Goal: Check status: Check status

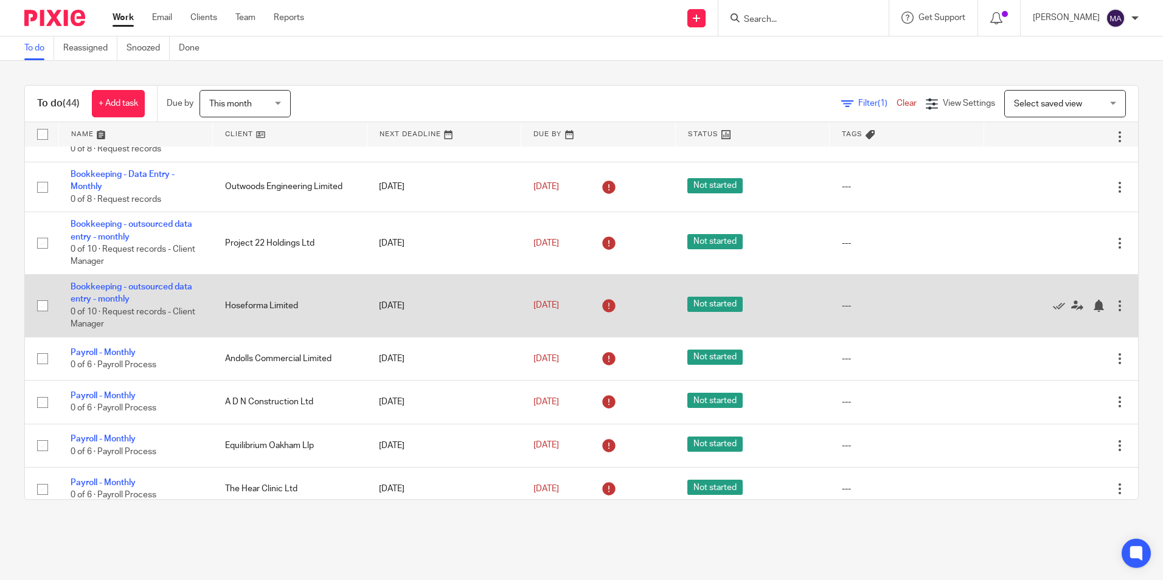
scroll to position [426, 0]
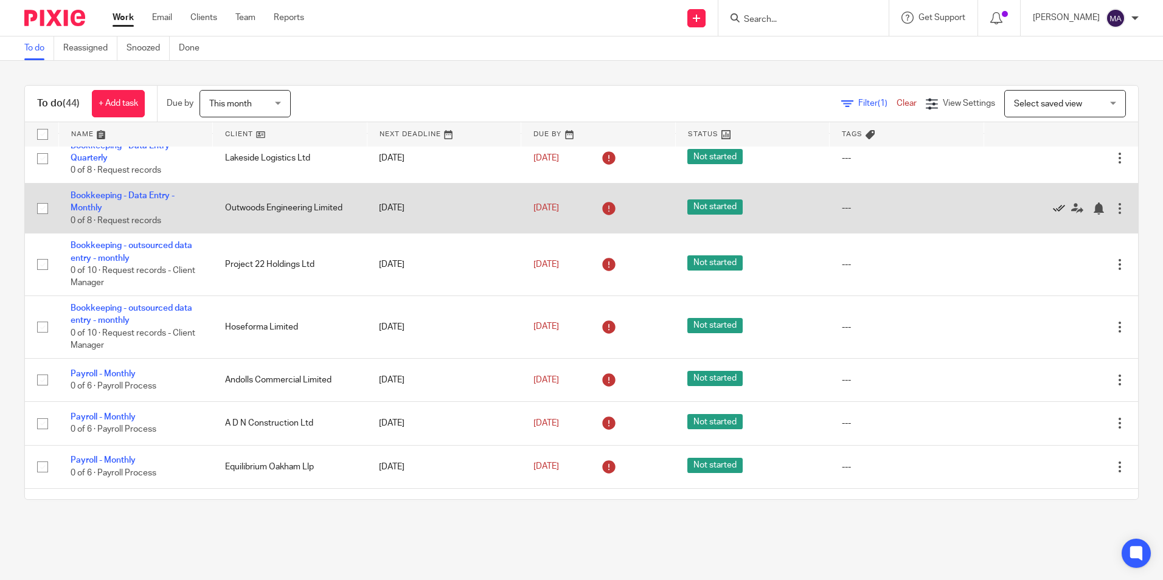
click at [1053, 207] on icon at bounding box center [1059, 209] width 12 height 12
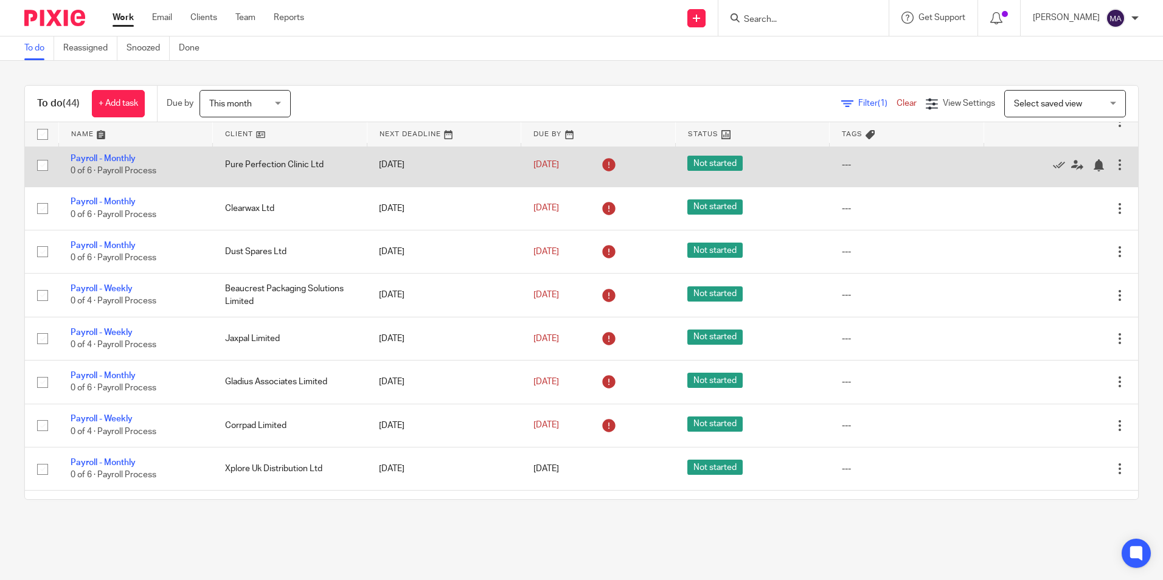
scroll to position [912, 0]
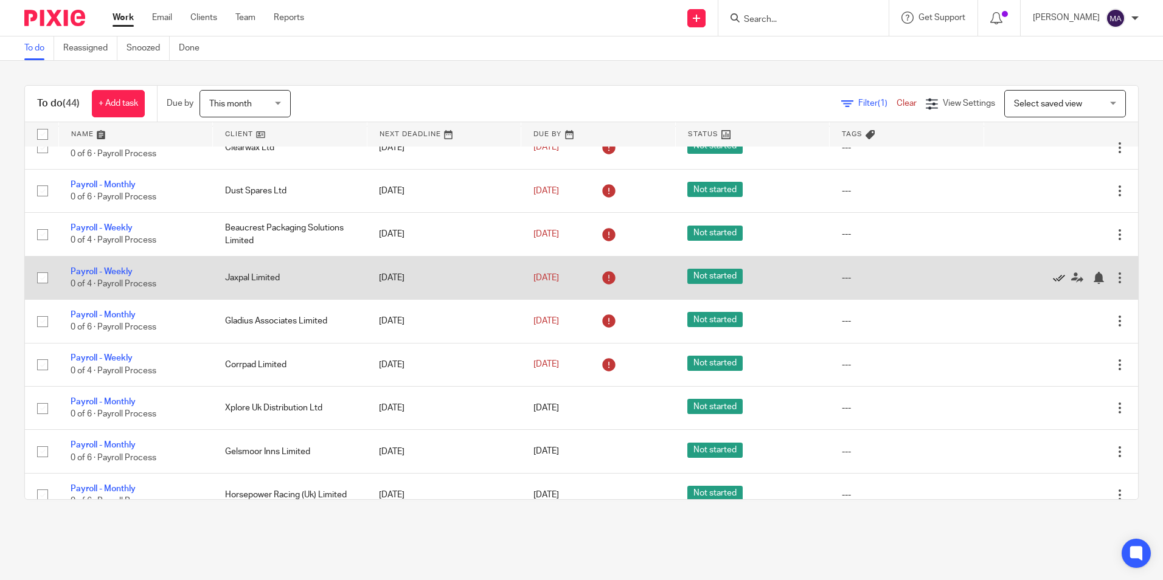
click at [1053, 279] on icon at bounding box center [1059, 278] width 12 height 12
click at [1053, 278] on icon at bounding box center [1059, 278] width 12 height 12
click at [1053, 279] on icon at bounding box center [1059, 278] width 12 height 12
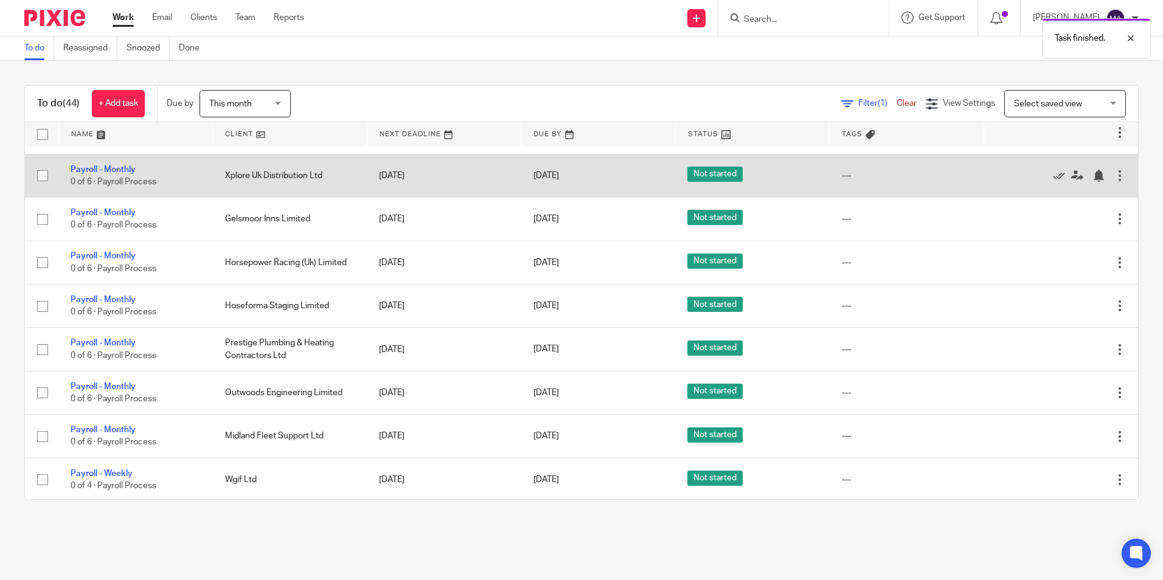
scroll to position [1034, 0]
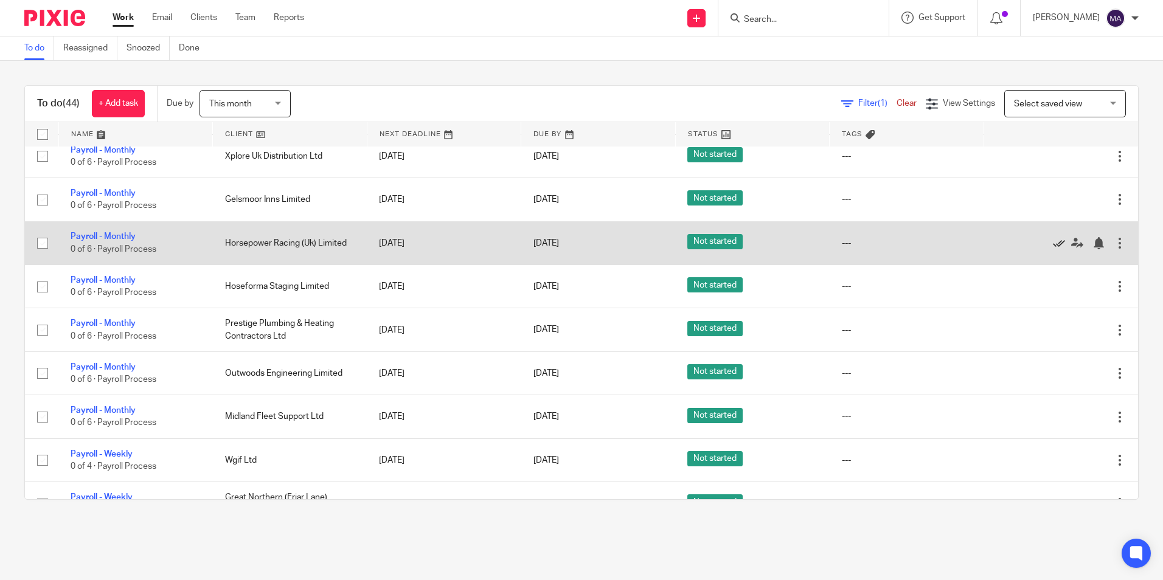
click at [1053, 246] on icon at bounding box center [1059, 243] width 12 height 12
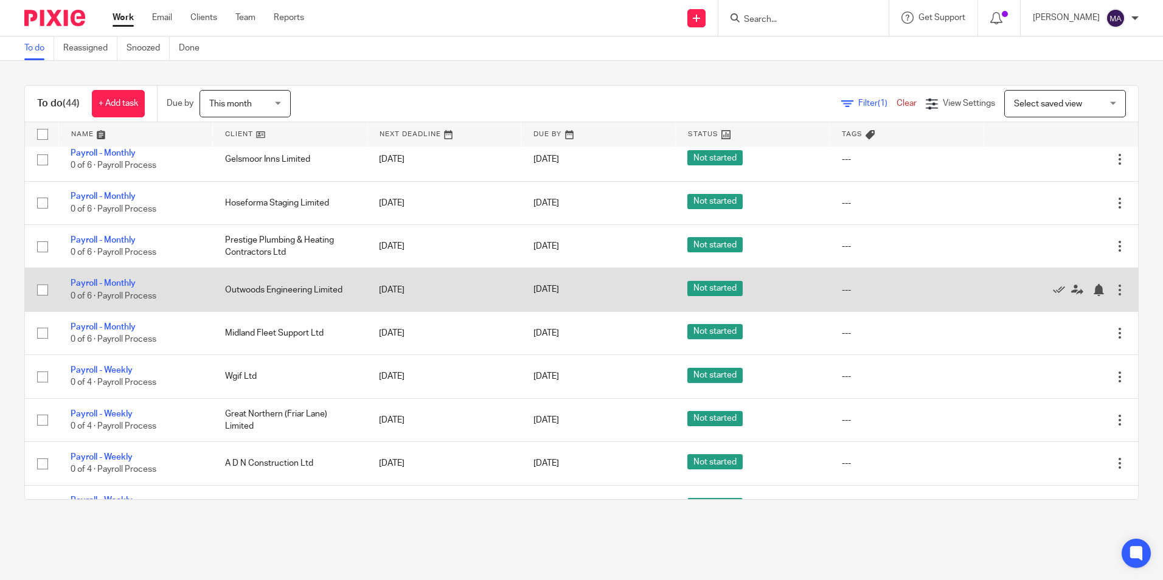
scroll to position [1095, 0]
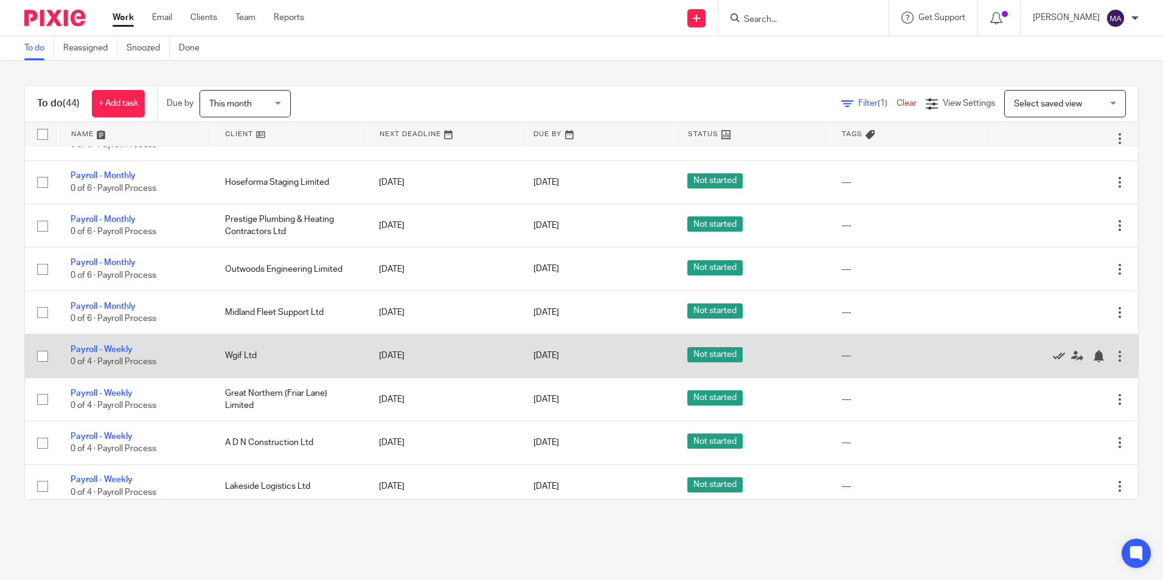
click at [1053, 357] on icon at bounding box center [1059, 356] width 12 height 12
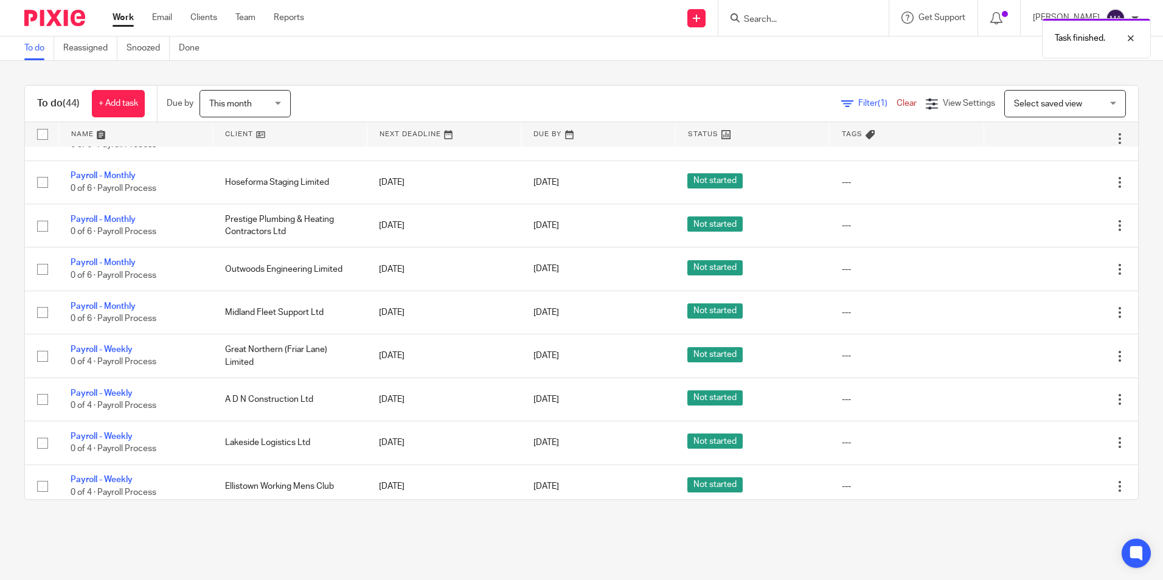
click at [1053, 357] on icon at bounding box center [1059, 356] width 12 height 12
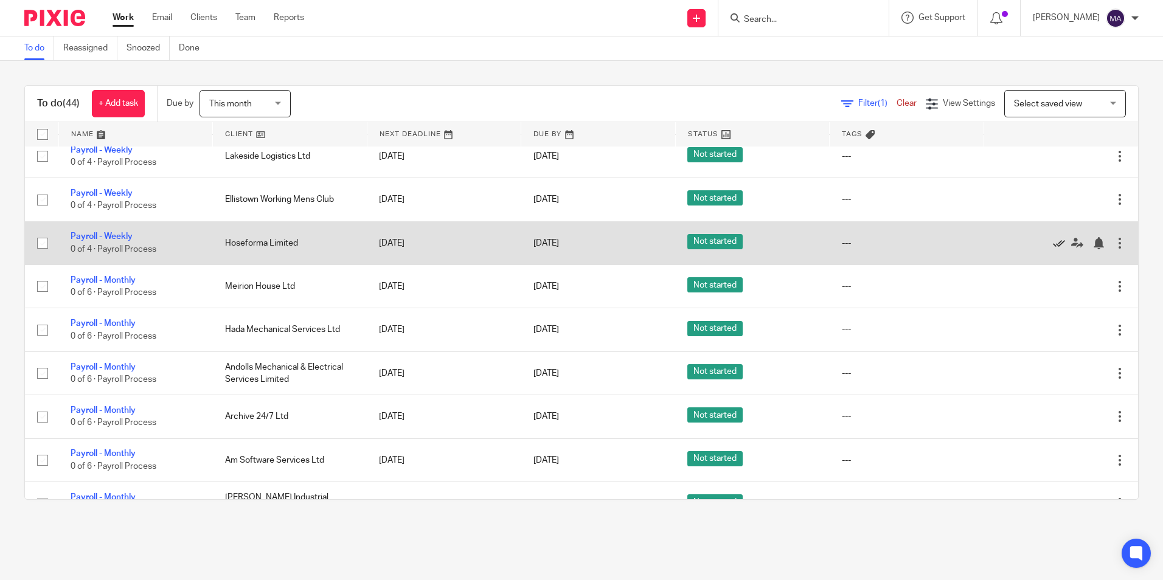
scroll to position [1399, 0]
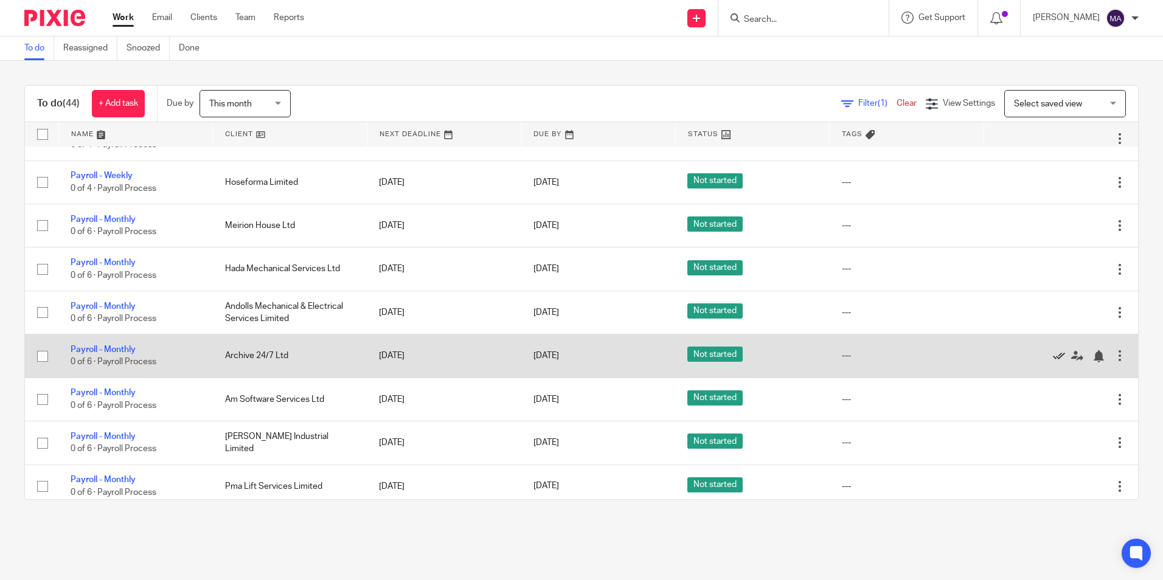
click at [1053, 355] on icon at bounding box center [1059, 356] width 12 height 12
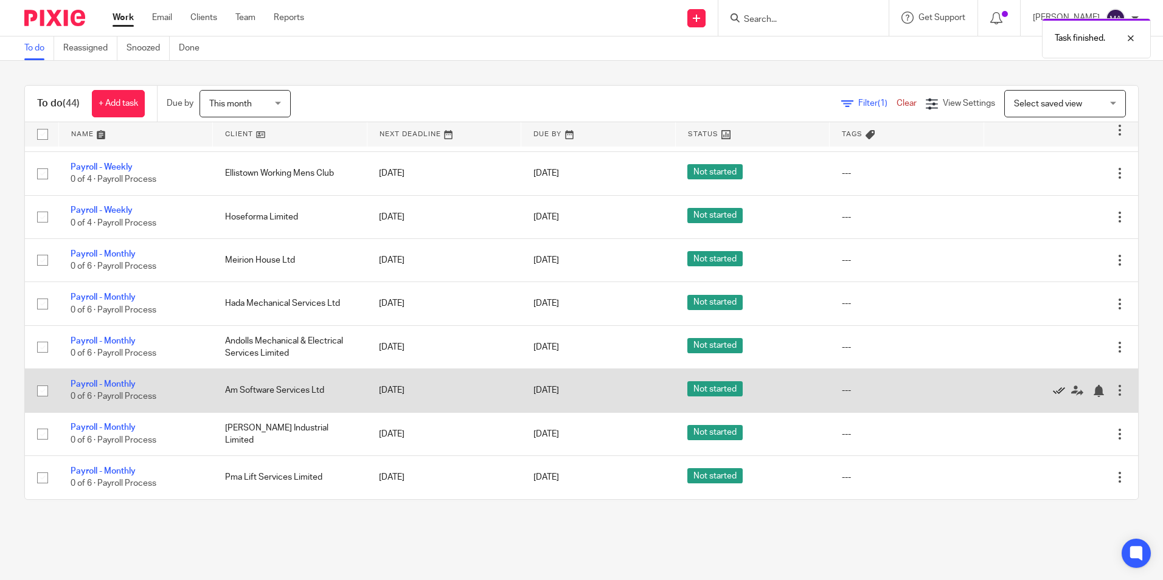
click at [1053, 390] on icon at bounding box center [1059, 391] width 12 height 12
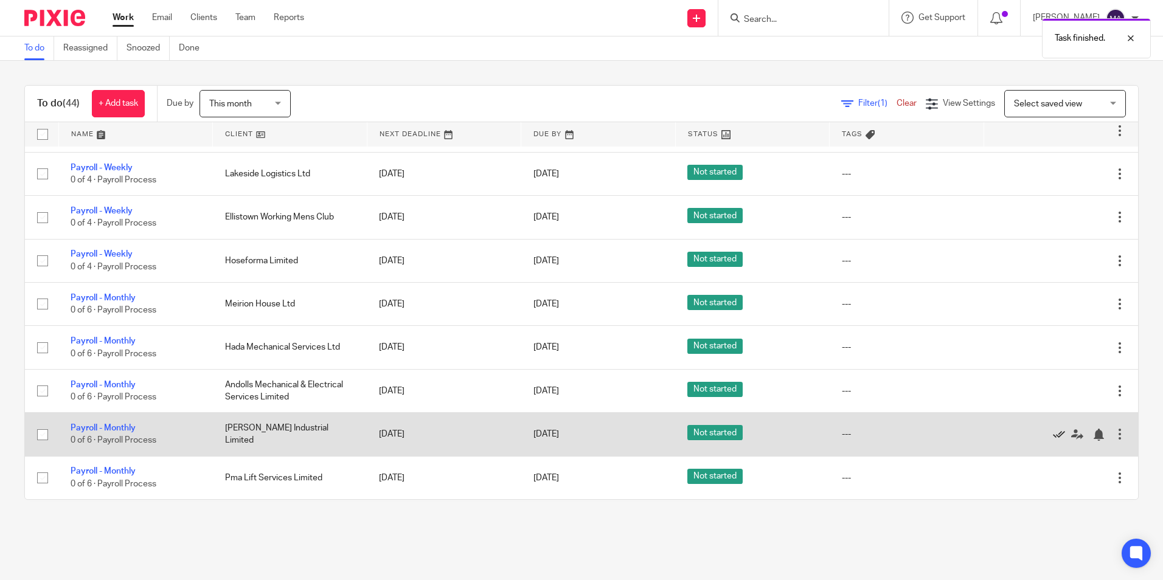
click at [1053, 434] on icon at bounding box center [1059, 435] width 12 height 12
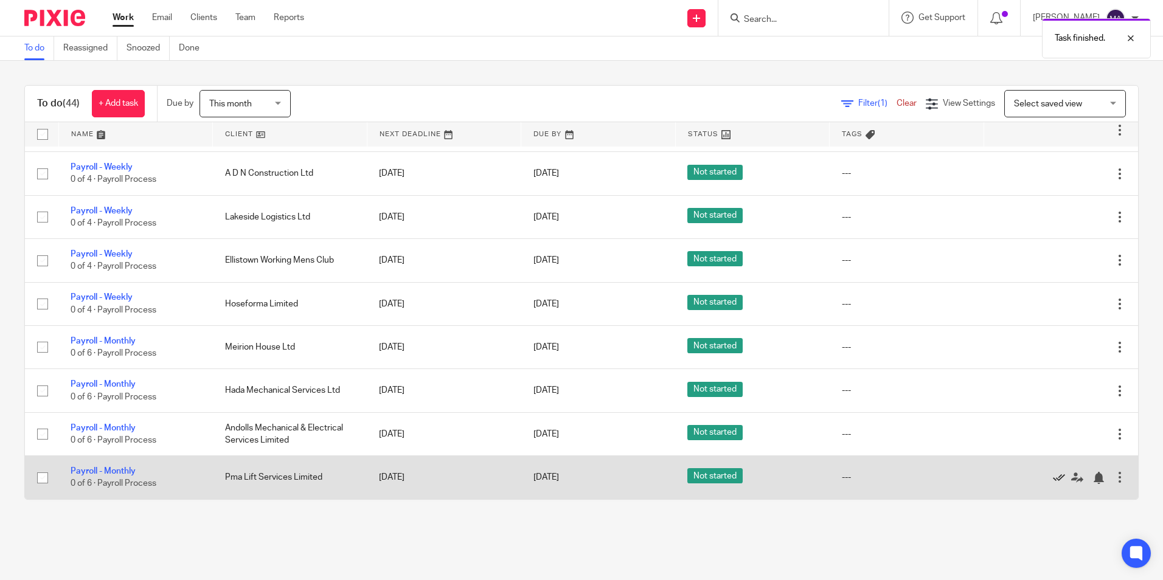
click at [1053, 476] on icon at bounding box center [1059, 478] width 12 height 12
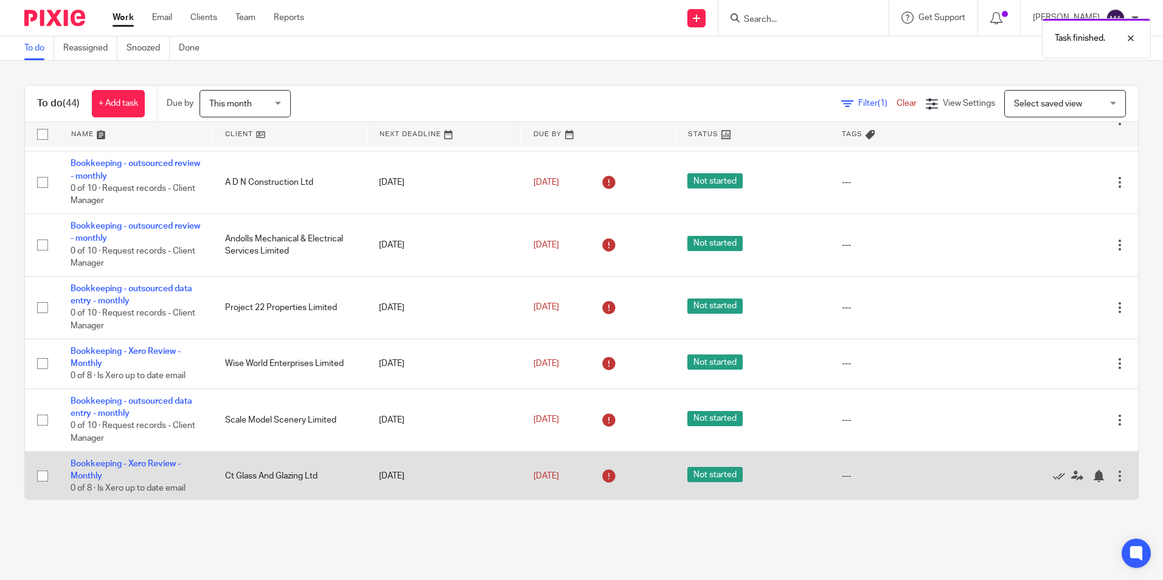
scroll to position [0, 0]
